Goal: Task Accomplishment & Management: Manage account settings

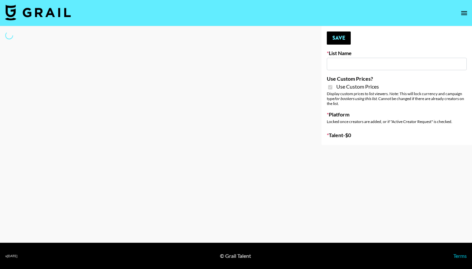
type input "Yumu"
checkbox input "true"
select select "Brand"
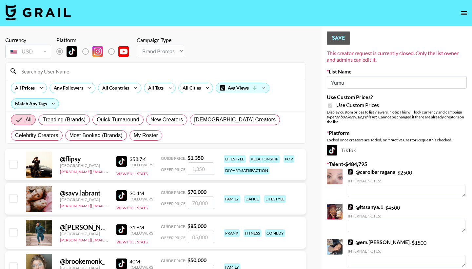
click at [230, 69] on input at bounding box center [159, 71] width 284 height 10
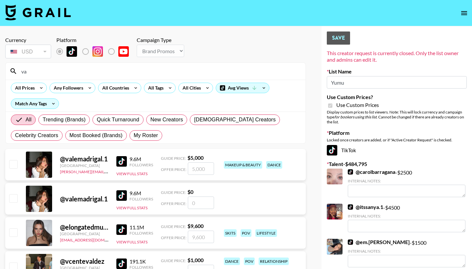
type input "v"
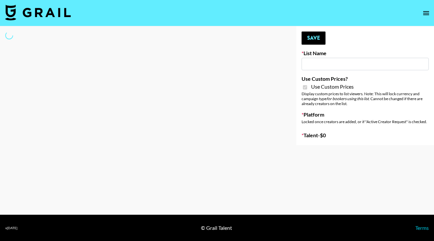
type input "Uber Teens ([DATE])"
checkbox input "true"
select select "Brand"
